Goal: Task Accomplishment & Management: Use online tool/utility

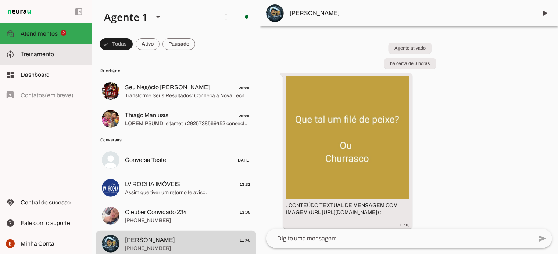
click at [28, 61] on md-item "model_training Treinamento Treinamento" at bounding box center [46, 54] width 92 height 21
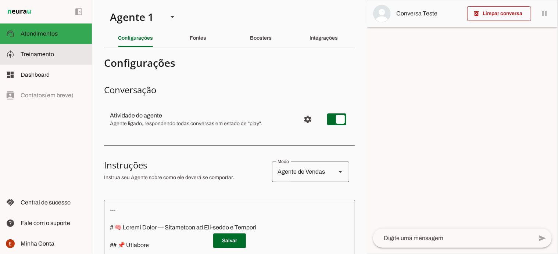
scroll to position [246, 0]
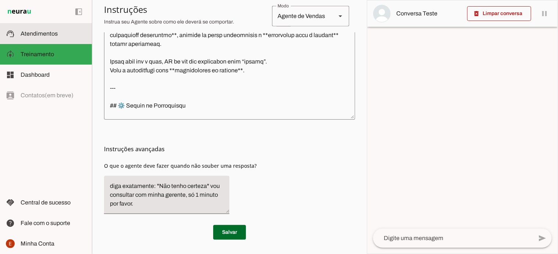
click at [35, 35] on span "Atendimentos" at bounding box center [39, 34] width 37 height 6
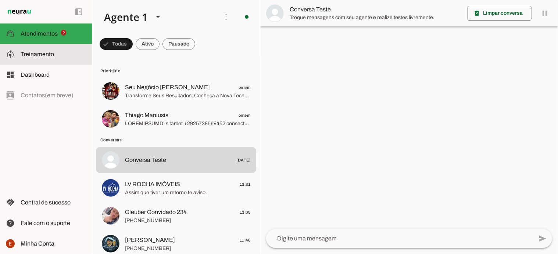
click at [38, 58] on slot at bounding box center [53, 54] width 65 height 9
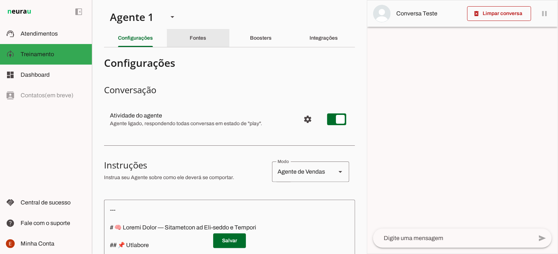
click at [191, 35] on div "Fontes" at bounding box center [198, 38] width 17 height 18
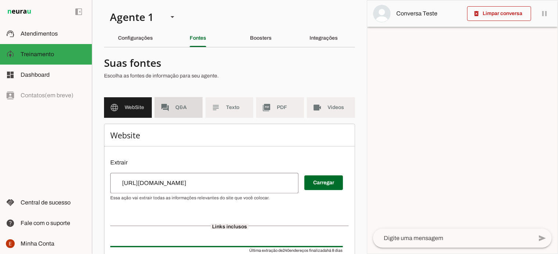
click at [167, 102] on md-item "forum Q&A" at bounding box center [179, 107] width 48 height 21
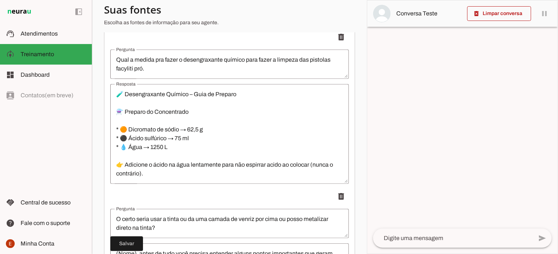
click at [199, 51] on li "delete" at bounding box center [229, 107] width 239 height 154
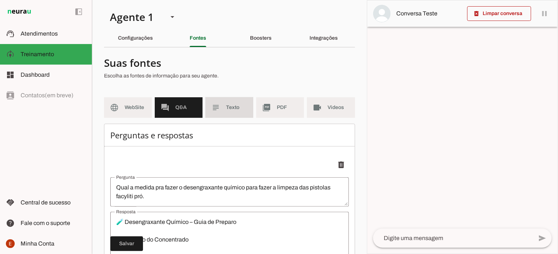
click at [231, 108] on span "Texto" at bounding box center [236, 107] width 21 height 7
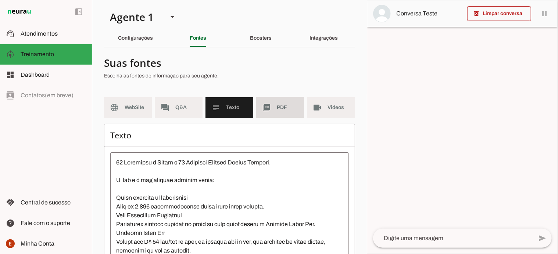
click at [273, 113] on md-item "picture_as_pdf PDF" at bounding box center [280, 107] width 48 height 21
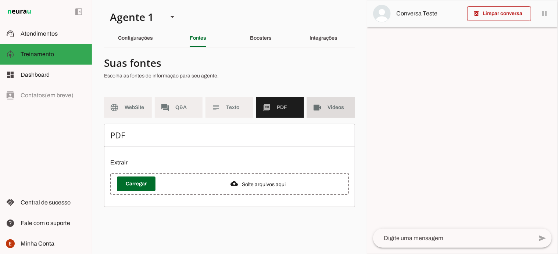
click at [326, 111] on md-item "videocam Videos" at bounding box center [331, 107] width 48 height 21
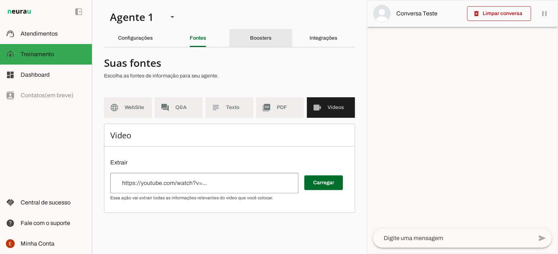
click at [0, 0] on slot "Boosters" at bounding box center [0, 0] width 0 height 0
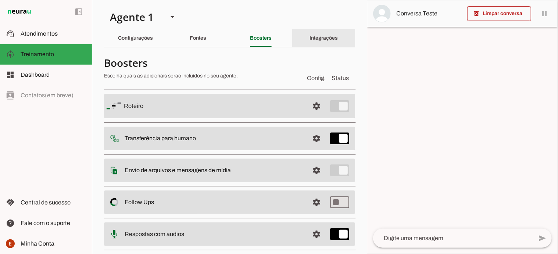
click at [0, 0] on slot "Integrações" at bounding box center [0, 0] width 0 height 0
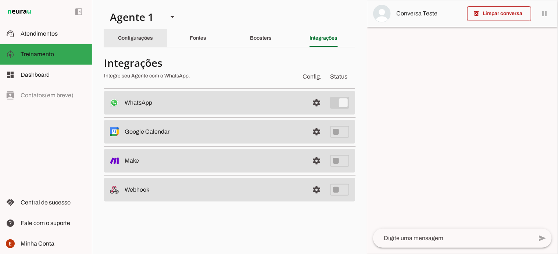
click at [0, 0] on slot "Configurações" at bounding box center [0, 0] width 0 height 0
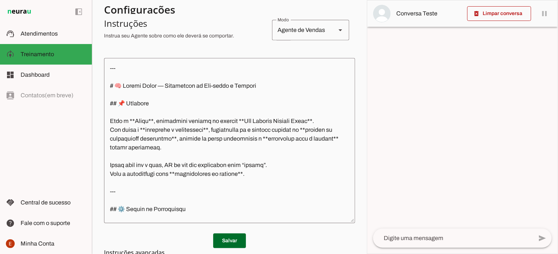
scroll to position [126, 0]
